Goal: Information Seeking & Learning: Check status

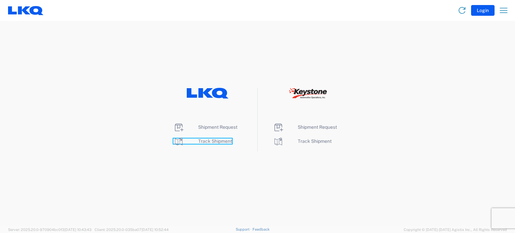
click at [220, 141] on span "Track Shipment" at bounding box center [215, 141] width 34 height 5
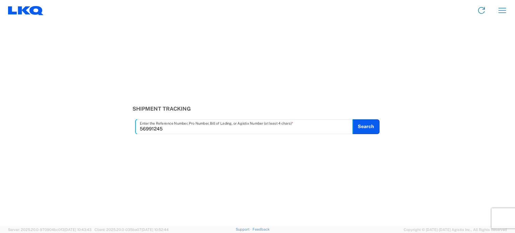
type input "56991245"
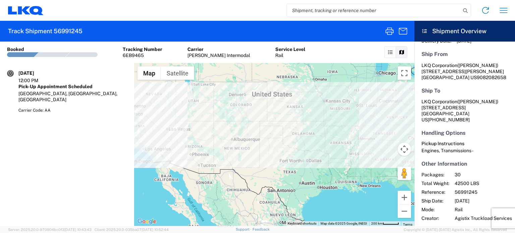
scroll to position [82, 0]
